Goal: Check status: Check status

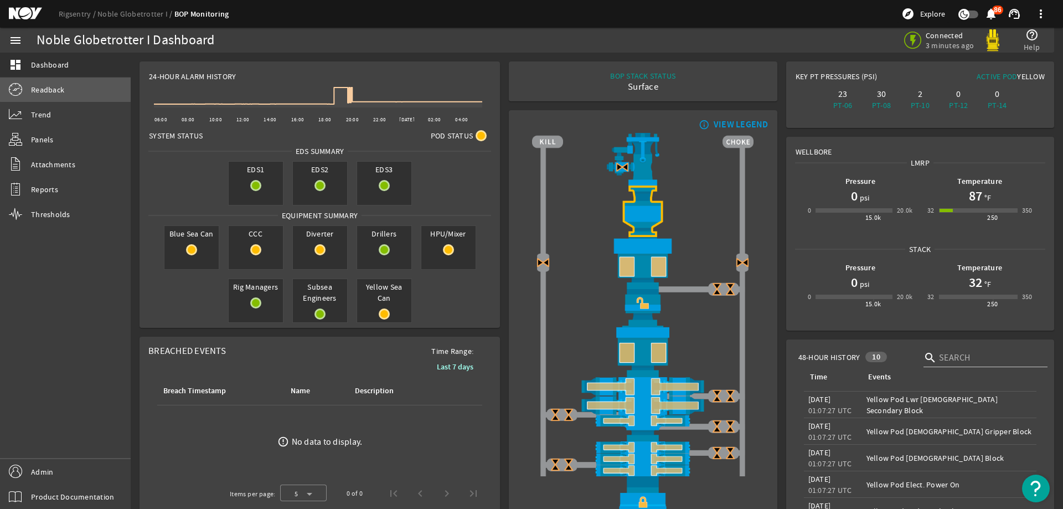
click at [82, 89] on link "Readback" at bounding box center [65, 90] width 131 height 24
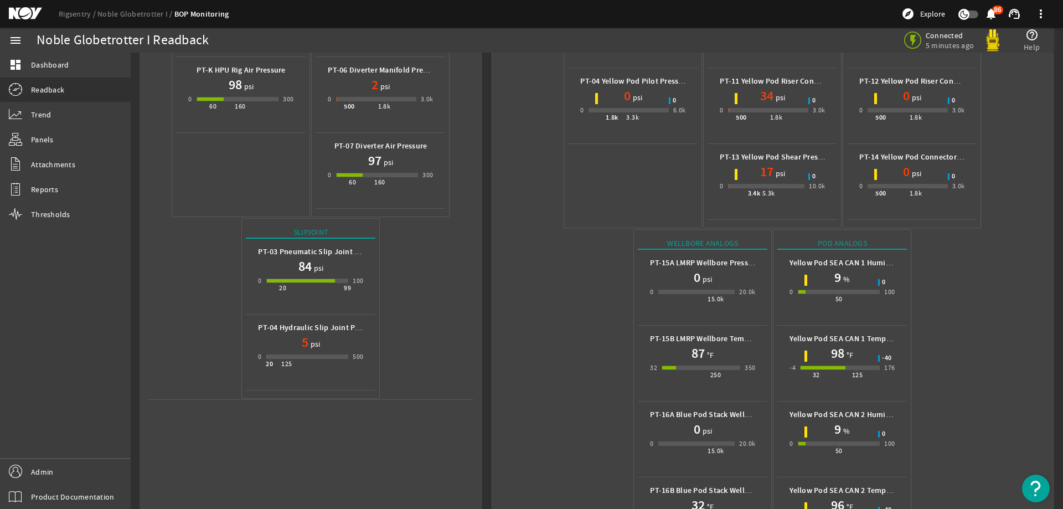
scroll to position [332, 0]
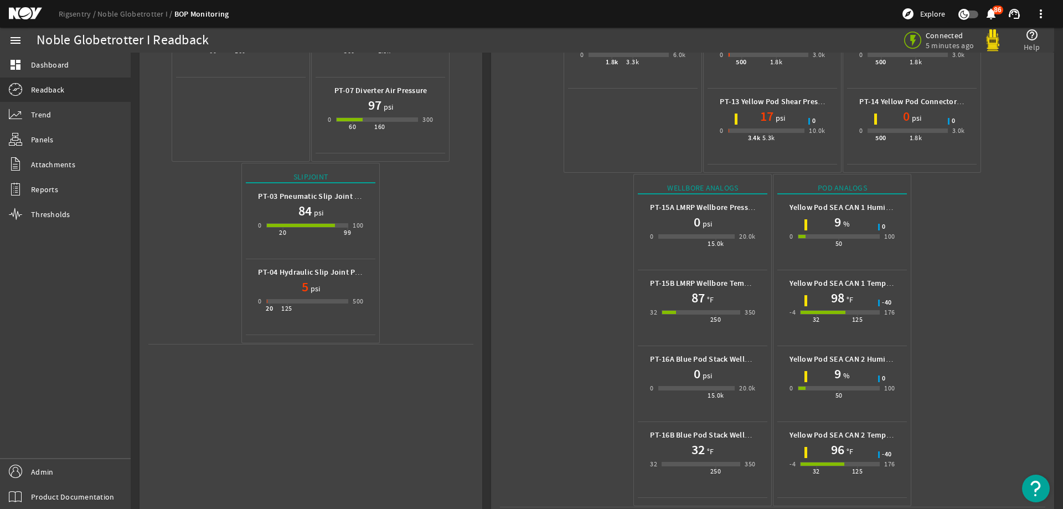
click at [23, 17] on mat-icon at bounding box center [34, 13] width 50 height 13
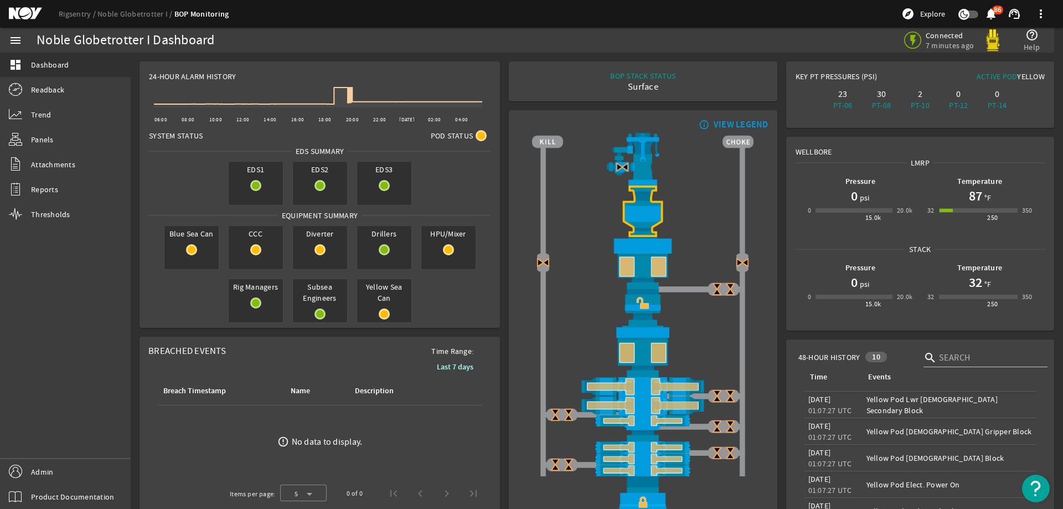
click at [17, 12] on mat-icon at bounding box center [34, 13] width 50 height 13
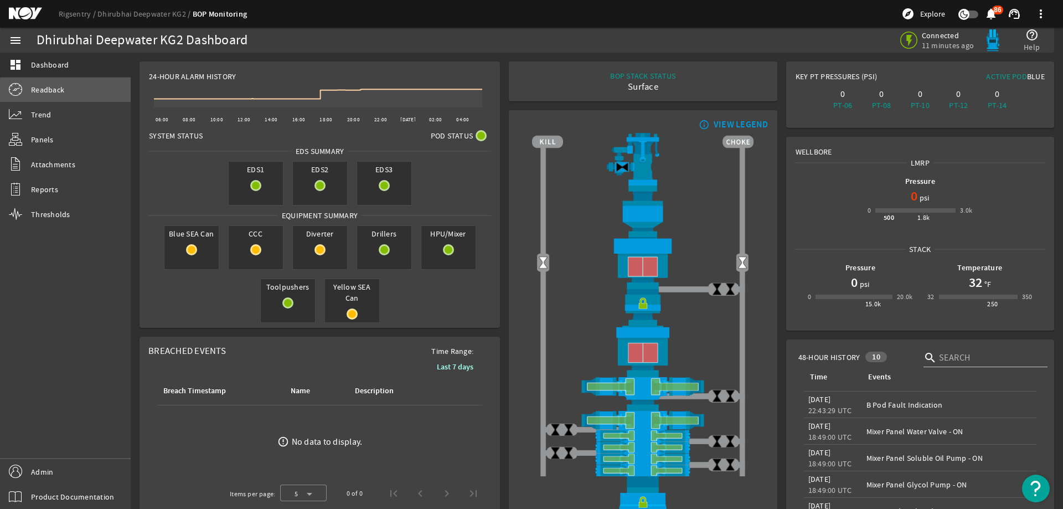
click at [93, 94] on link "Readback" at bounding box center [65, 90] width 131 height 24
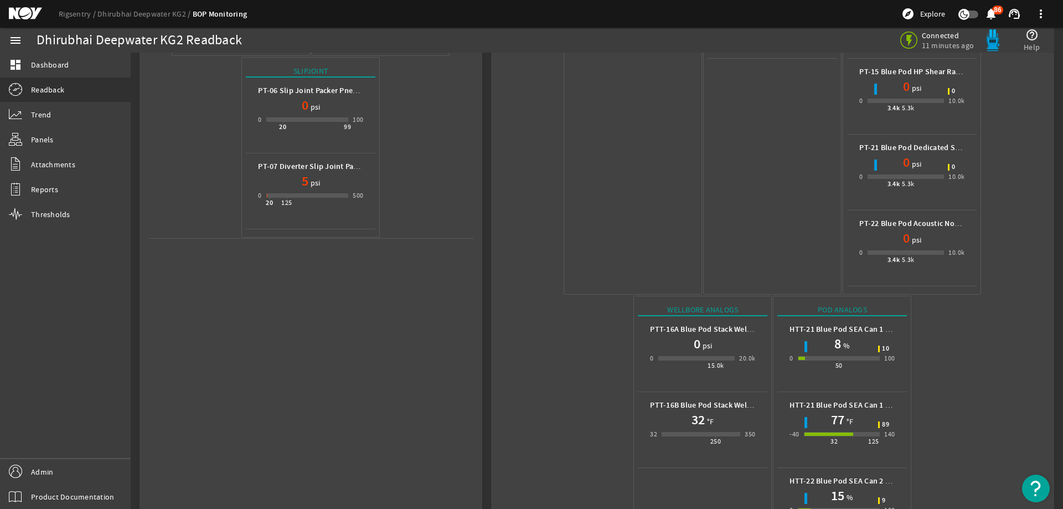
scroll to position [565, 0]
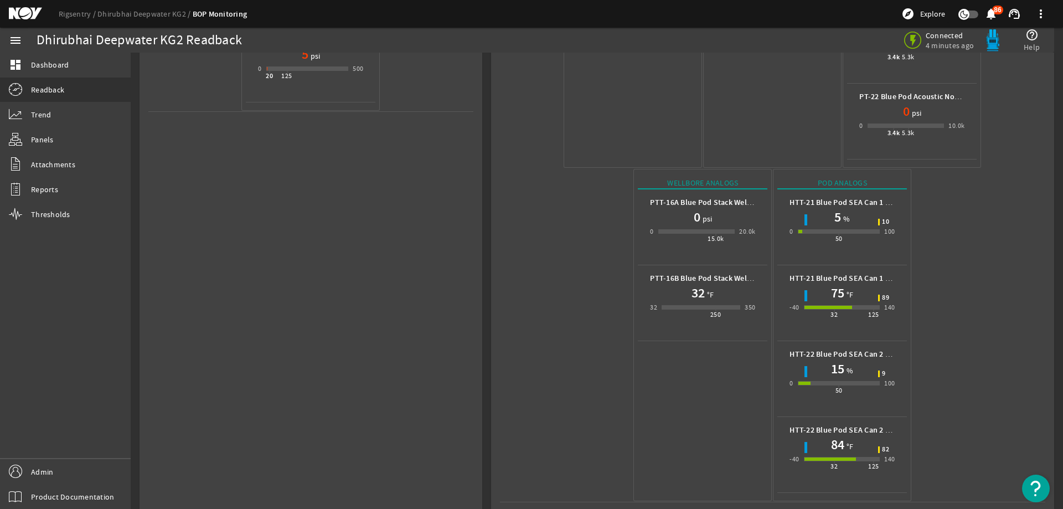
click at [19, 13] on mat-icon at bounding box center [34, 13] width 50 height 13
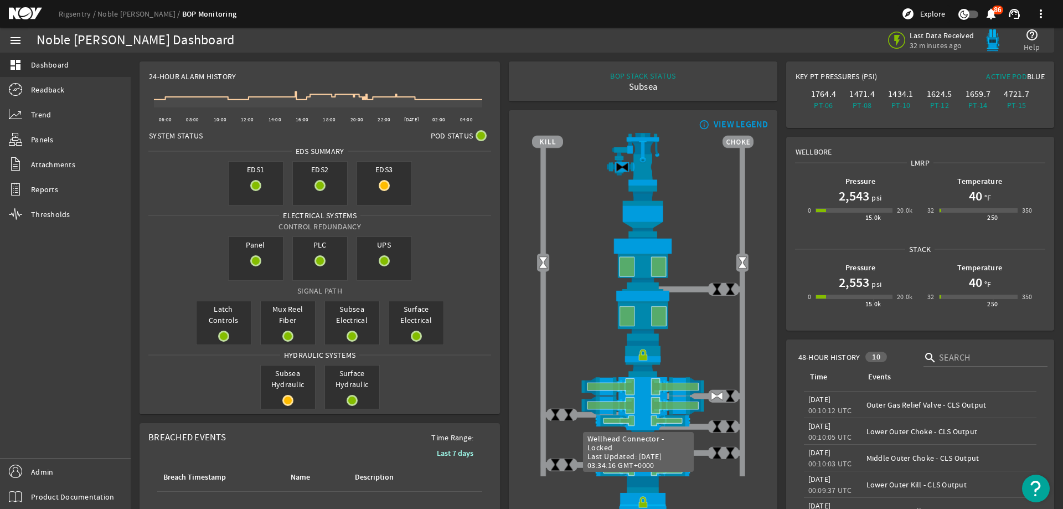
click at [739, 500] on img at bounding box center [642, 504] width 221 height 56
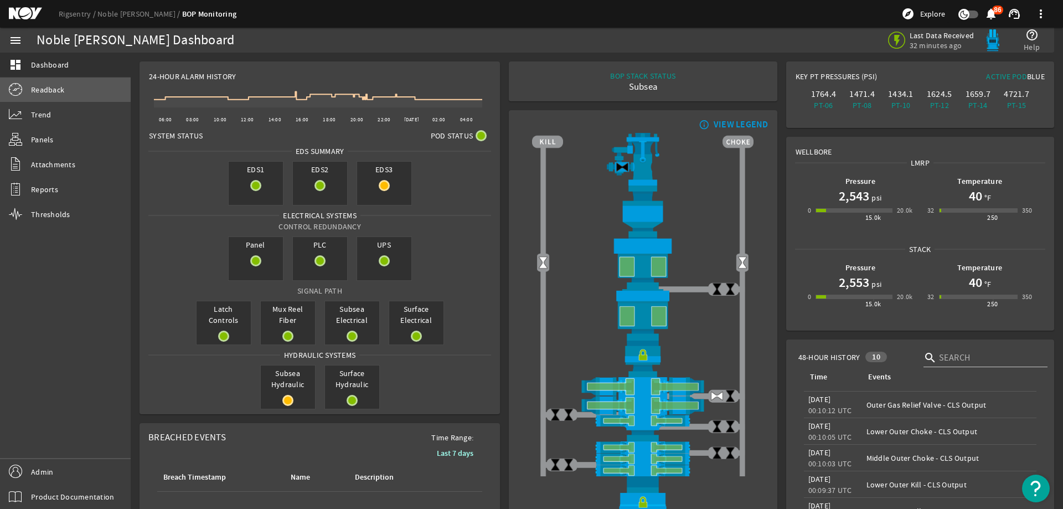
click at [91, 95] on link "Readback" at bounding box center [65, 90] width 131 height 24
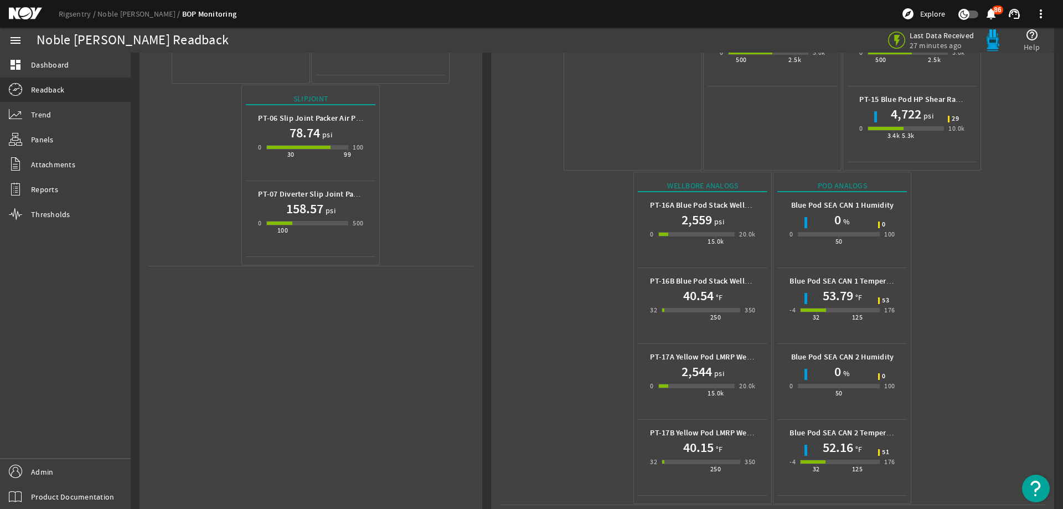
scroll to position [413, 0]
click at [19, 14] on mat-icon at bounding box center [34, 13] width 50 height 13
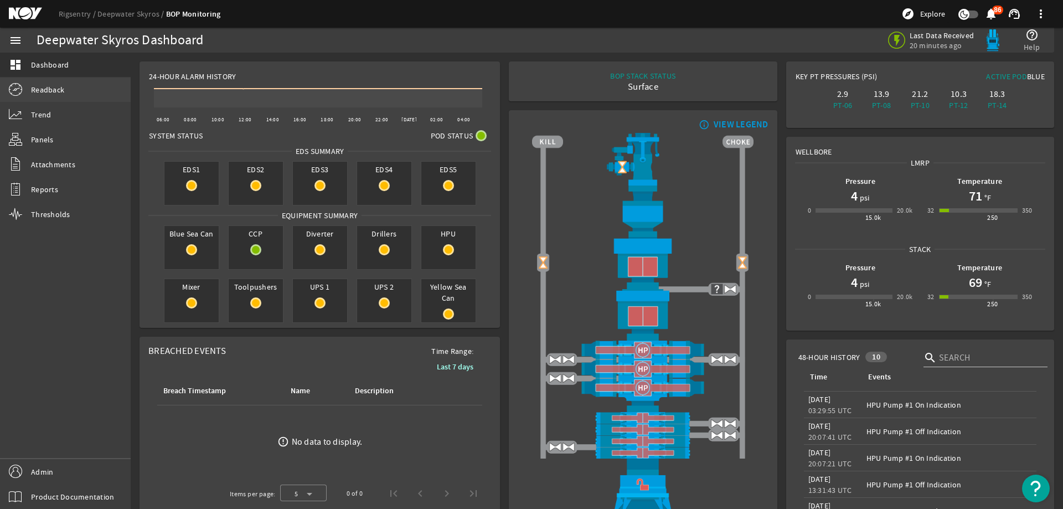
click at [75, 94] on link "Readback" at bounding box center [65, 90] width 131 height 24
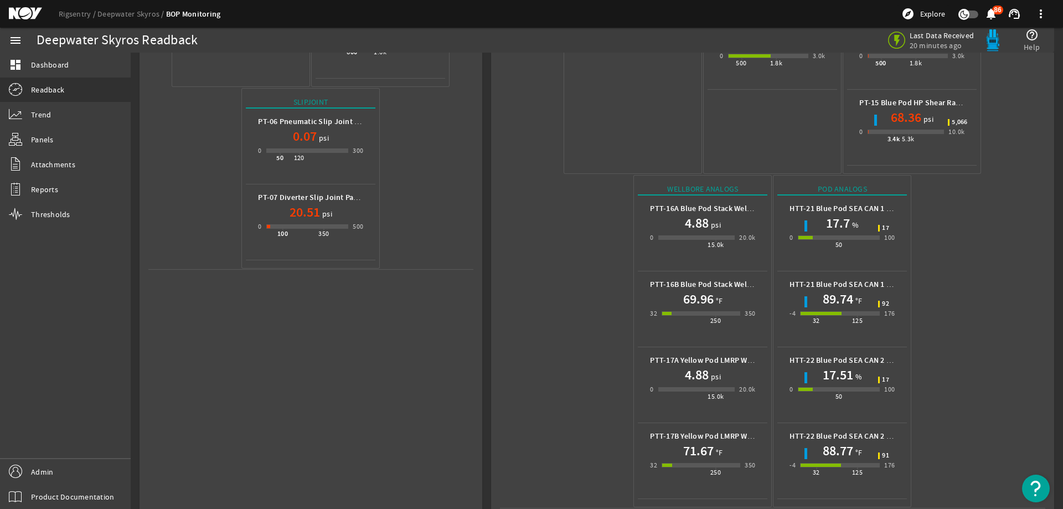
scroll to position [413, 0]
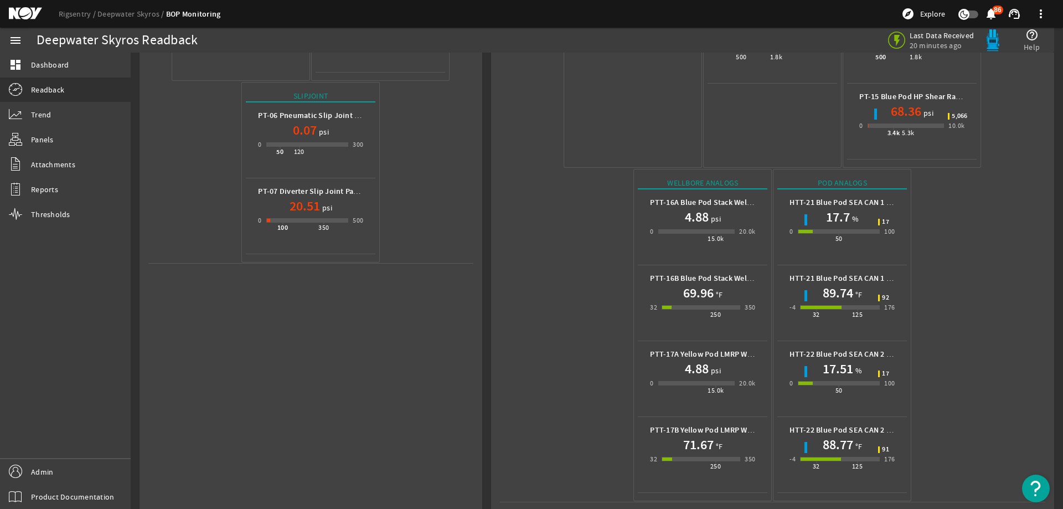
drag, startPoint x: 27, startPoint y: 13, endPoint x: 34, endPoint y: 7, distance: 9.4
click at [34, 7] on mat-icon at bounding box center [34, 13] width 50 height 13
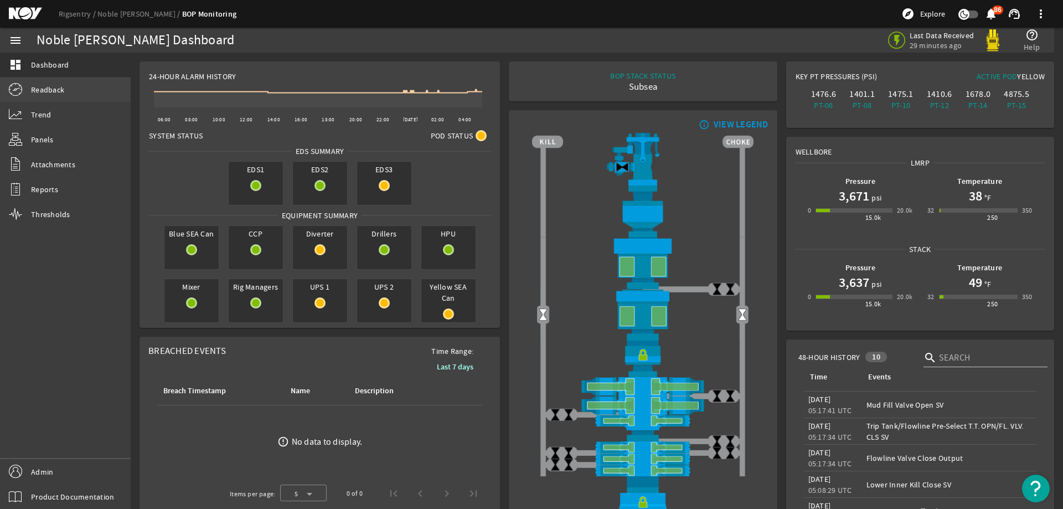
click at [115, 96] on link "Readback" at bounding box center [65, 90] width 131 height 24
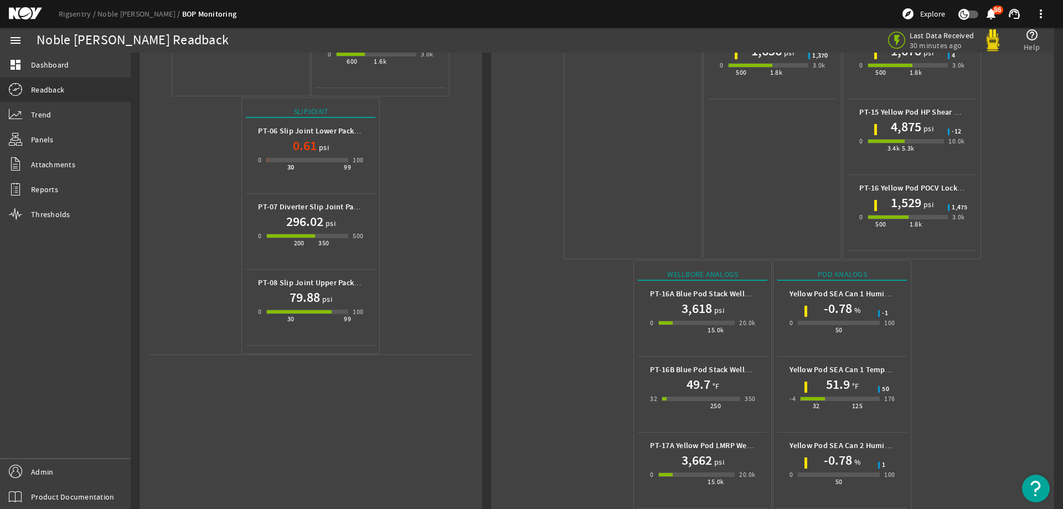
scroll to position [489, 0]
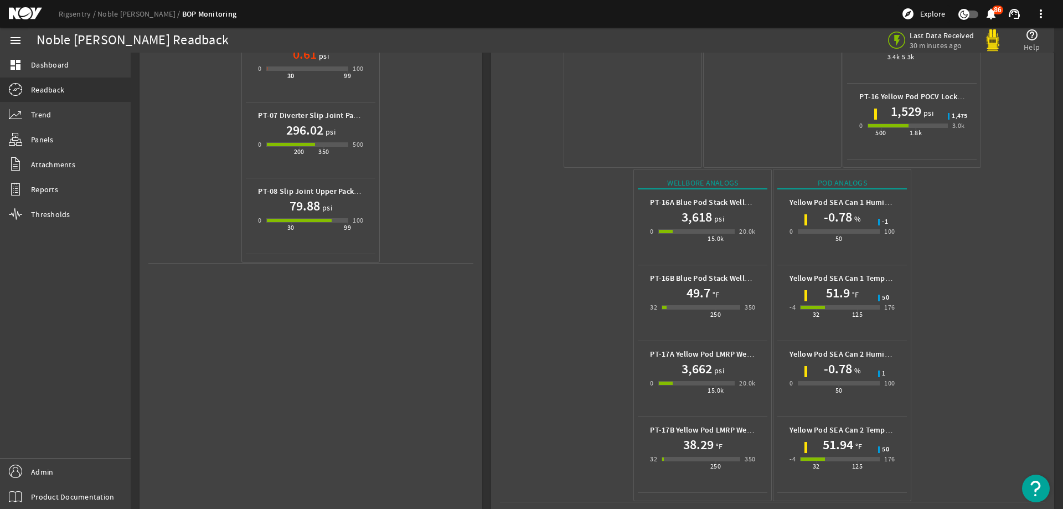
click at [28, 18] on mat-icon at bounding box center [34, 13] width 50 height 13
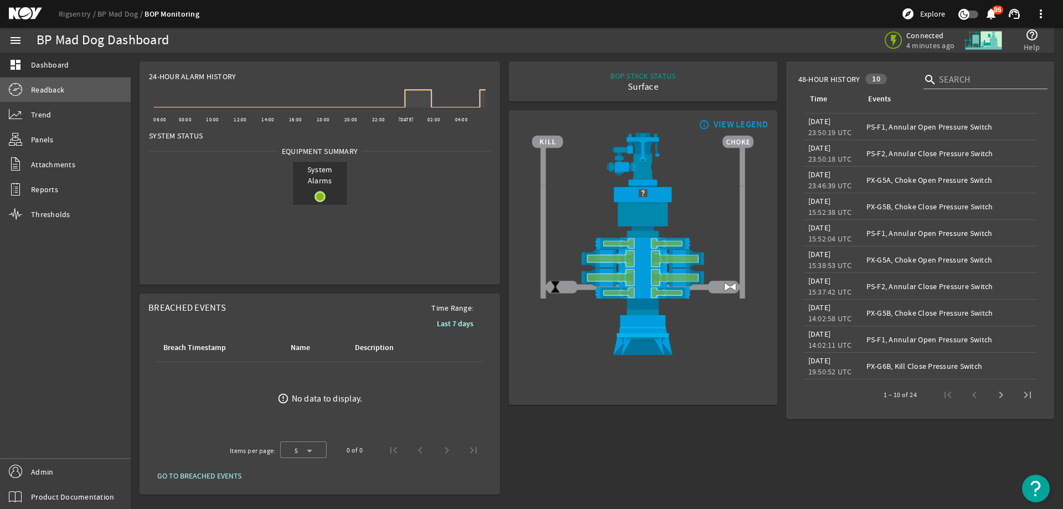
click at [63, 86] on span "Readback" at bounding box center [47, 89] width 33 height 11
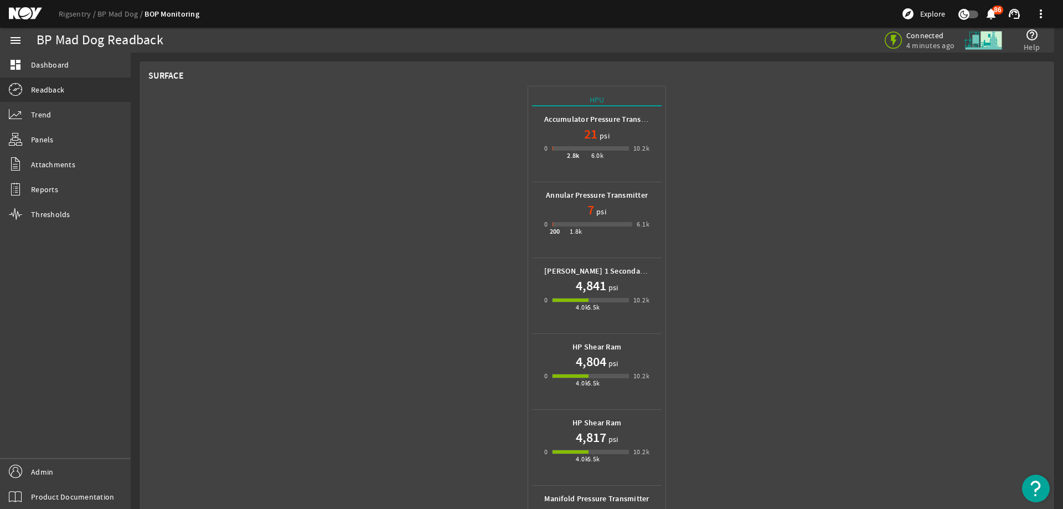
click at [612, 224] on div "200 1.8k" at bounding box center [592, 224] width 80 height 4
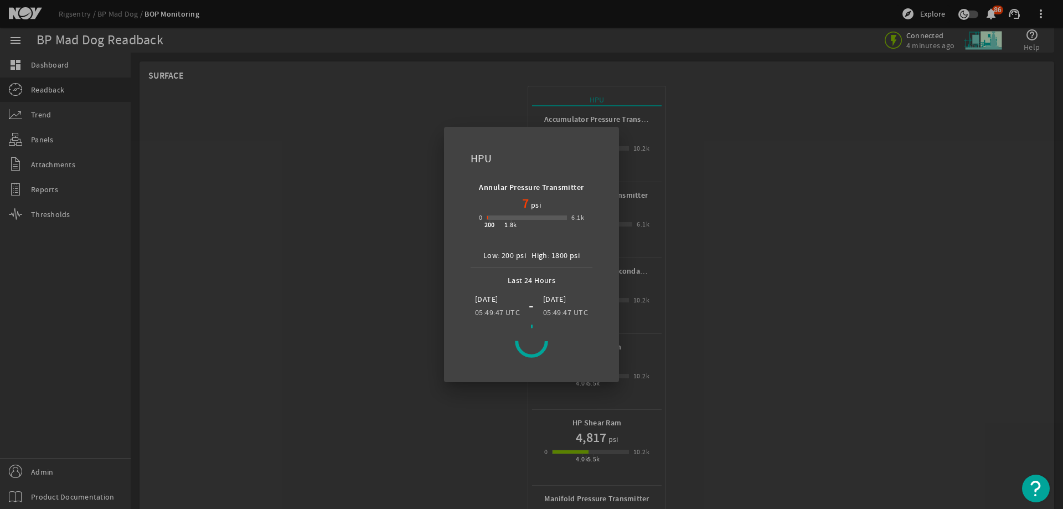
click at [392, 374] on div at bounding box center [531, 254] width 1063 height 509
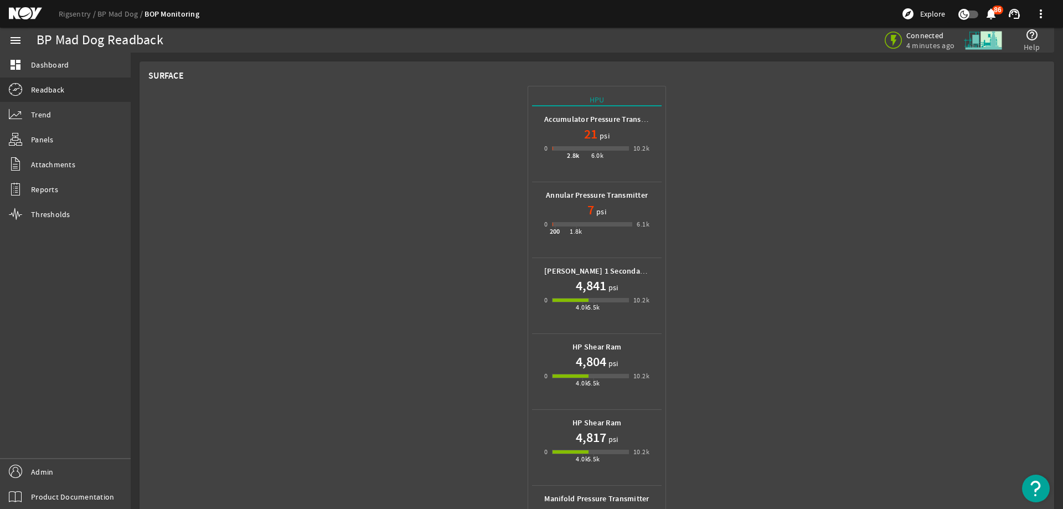
click at [592, 361] on h1 "4,804" at bounding box center [591, 362] width 30 height 18
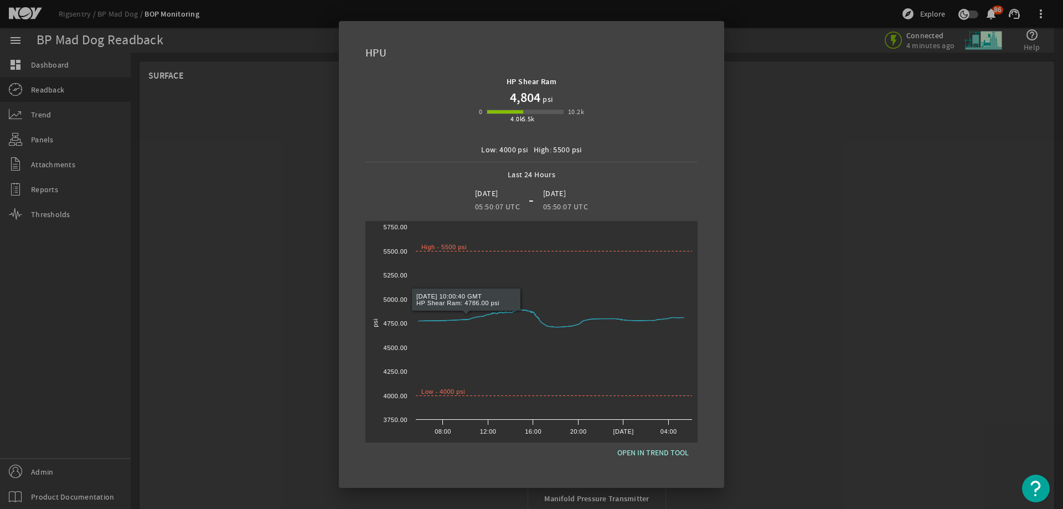
click at [264, 219] on div at bounding box center [531, 254] width 1063 height 509
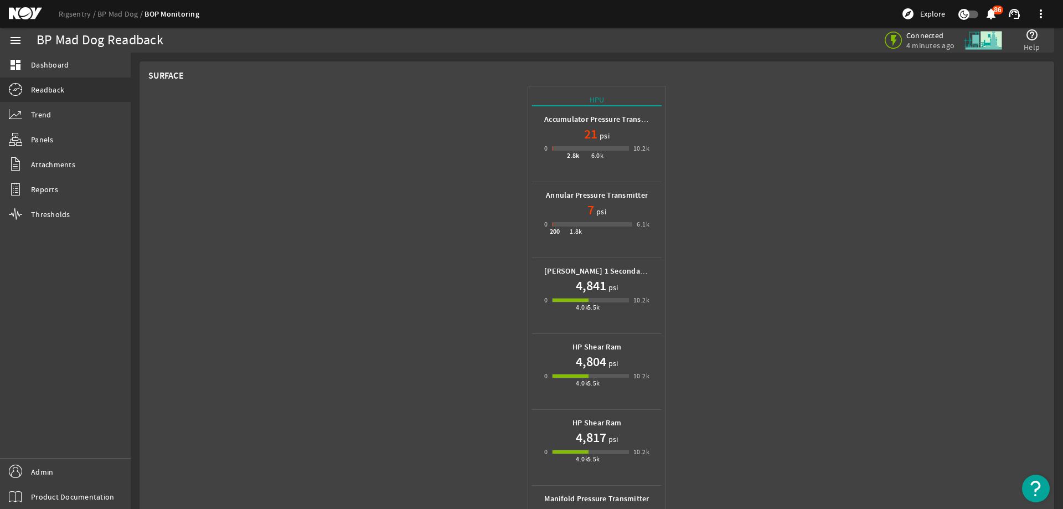
click at [19, 13] on mat-icon at bounding box center [34, 13] width 50 height 13
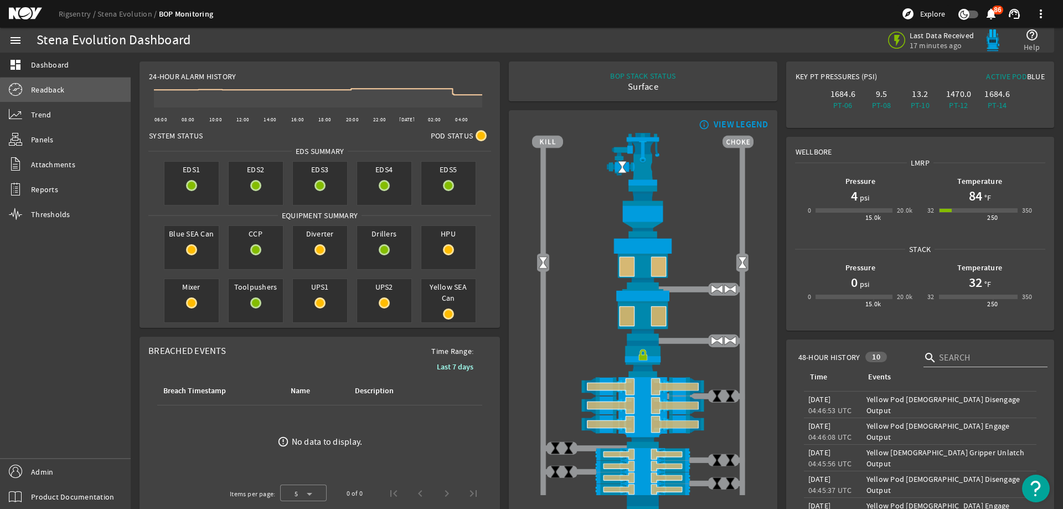
click at [87, 97] on link "Readback" at bounding box center [65, 90] width 131 height 24
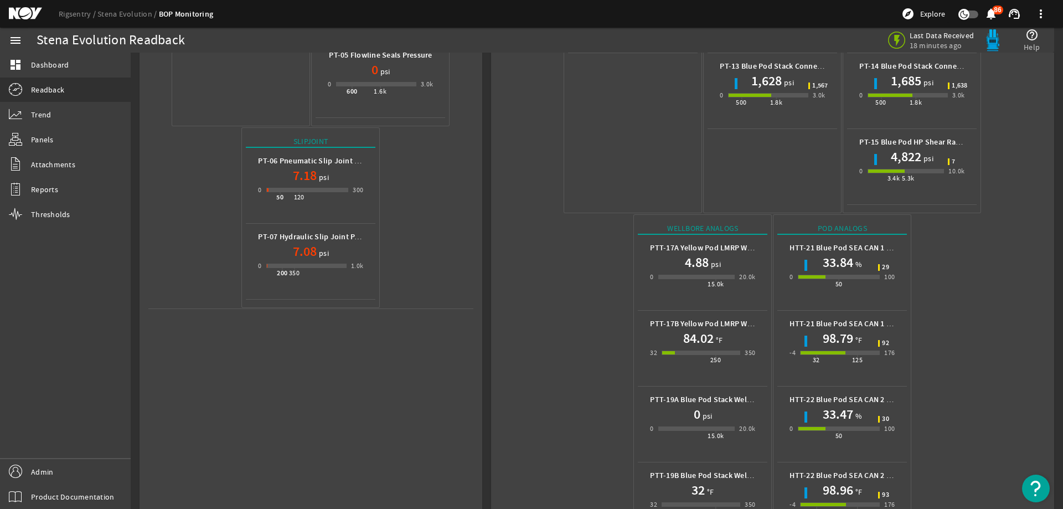
scroll to position [388, 0]
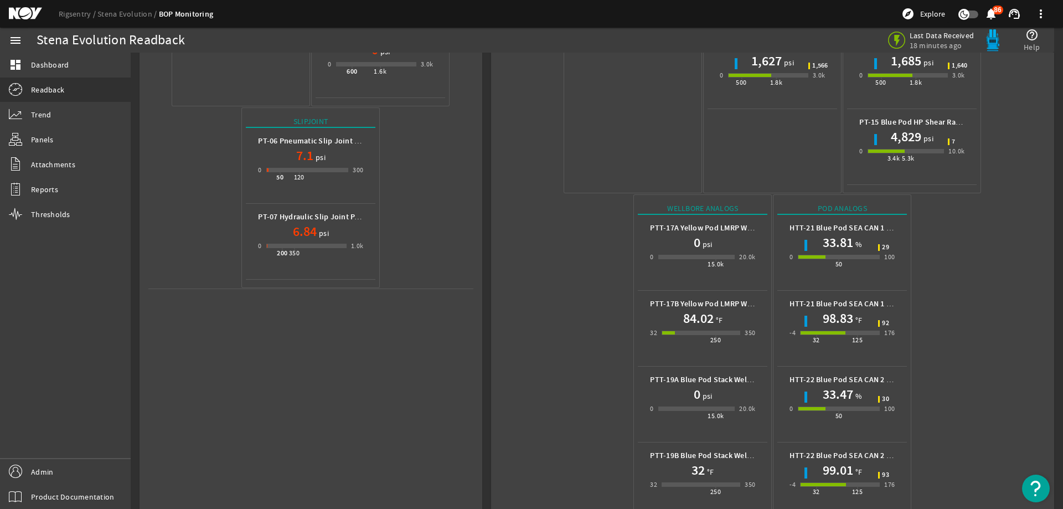
click at [23, 13] on mat-icon at bounding box center [34, 13] width 50 height 13
